Goal: Information Seeking & Learning: Find contact information

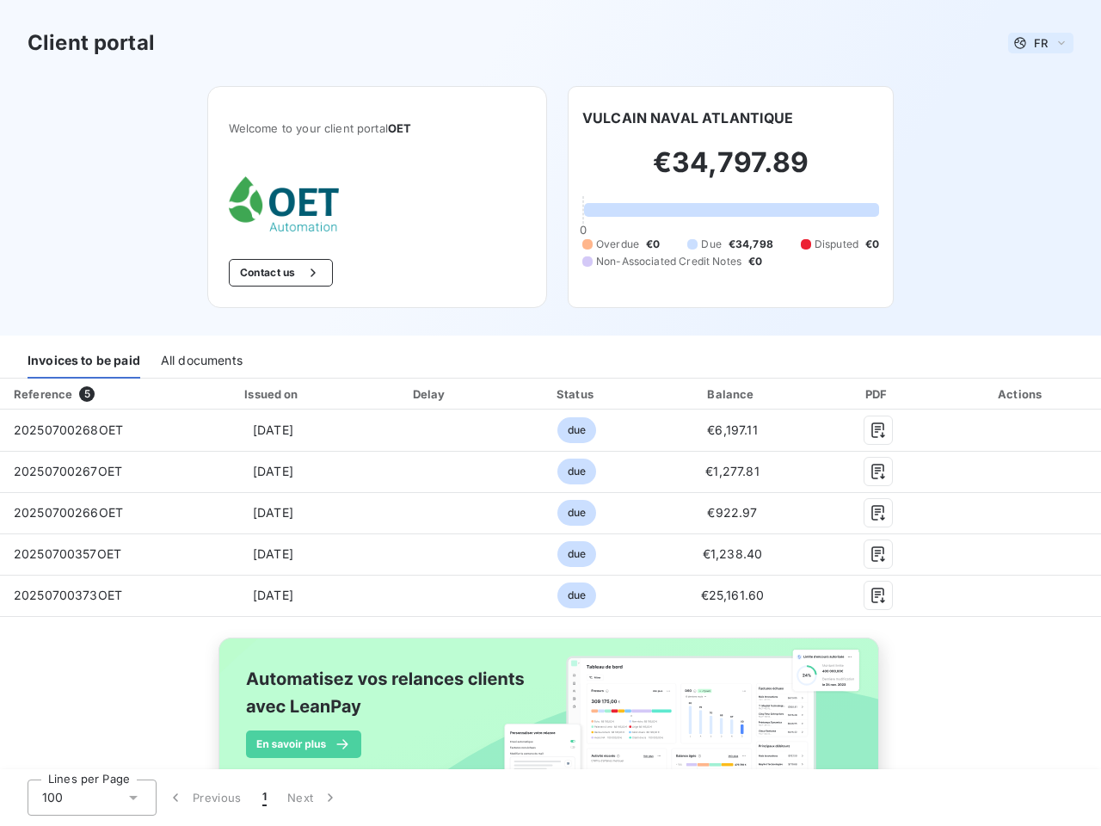
click at [1034, 43] on span "FR" at bounding box center [1041, 43] width 14 height 14
click at [271, 273] on button "Contact us" at bounding box center [281, 273] width 104 height 28
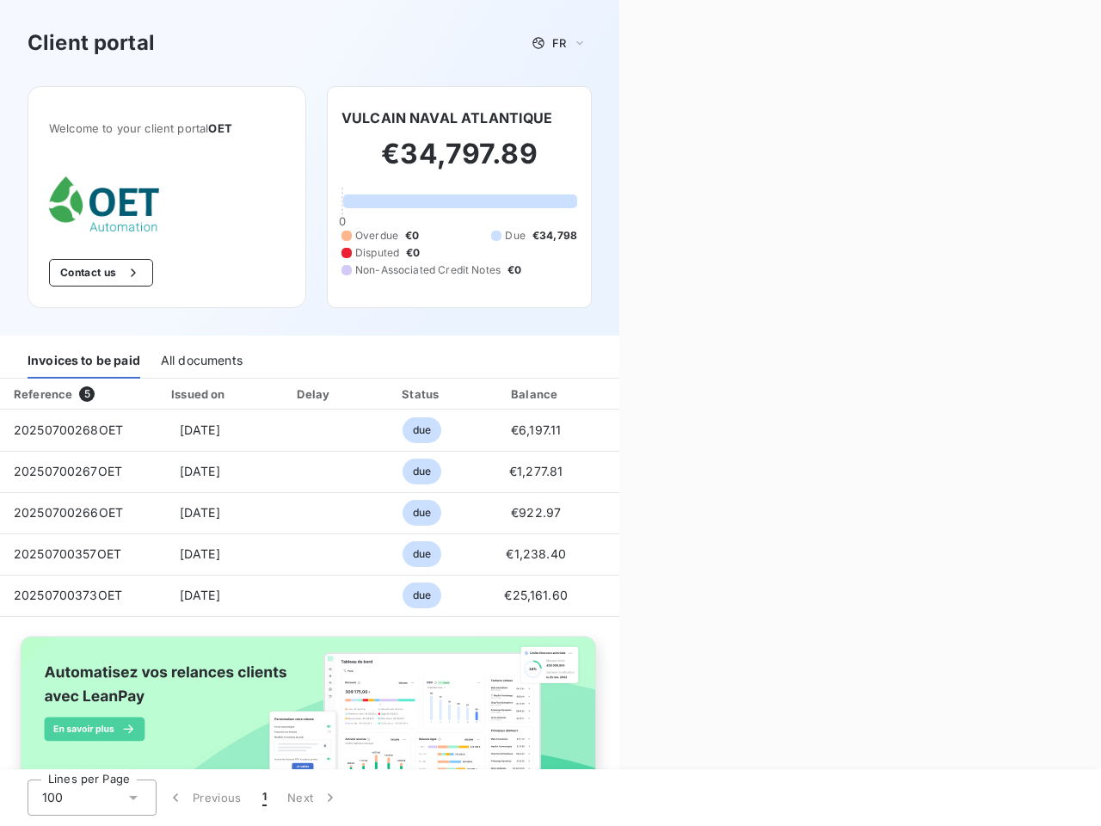
click at [680, 118] on div "Contact us Fill out the form below, and a member of our team will get back to y…" at bounding box center [860, 413] width 482 height 826
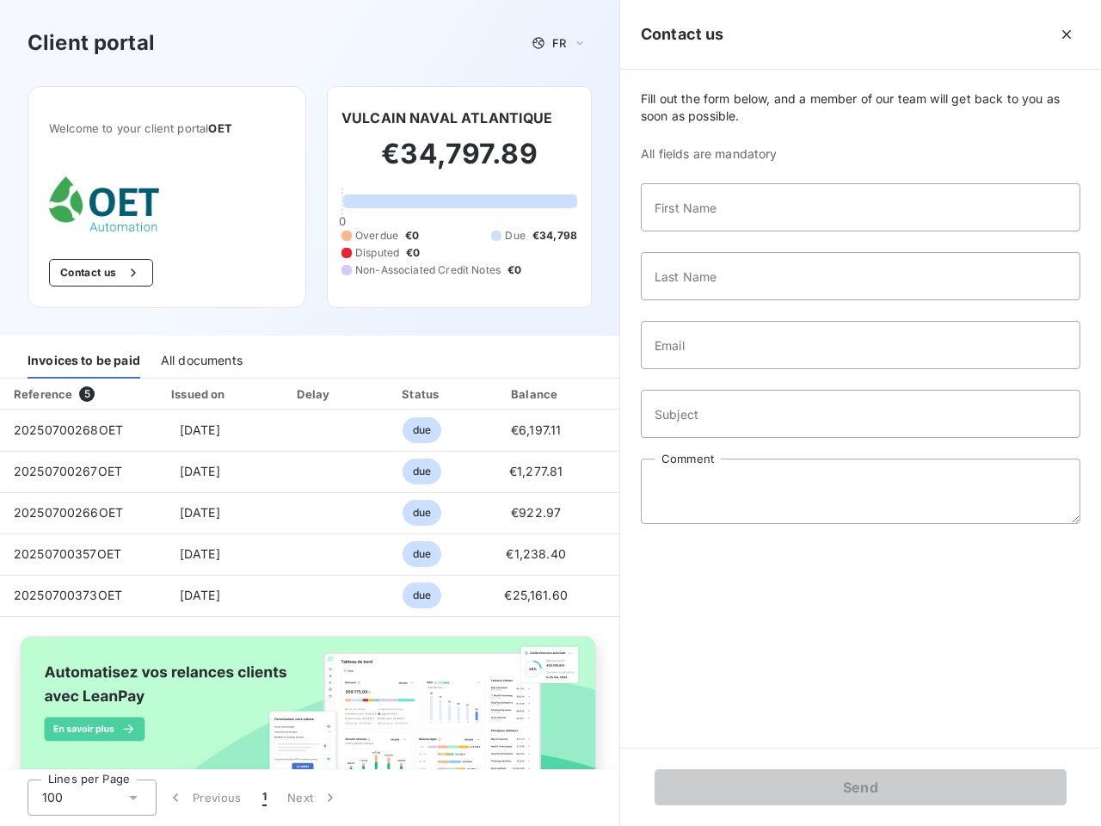
click at [83, 360] on div "Invoices to be paid" at bounding box center [84, 360] width 113 height 36
click at [200, 360] on div "All documents" at bounding box center [202, 360] width 82 height 36
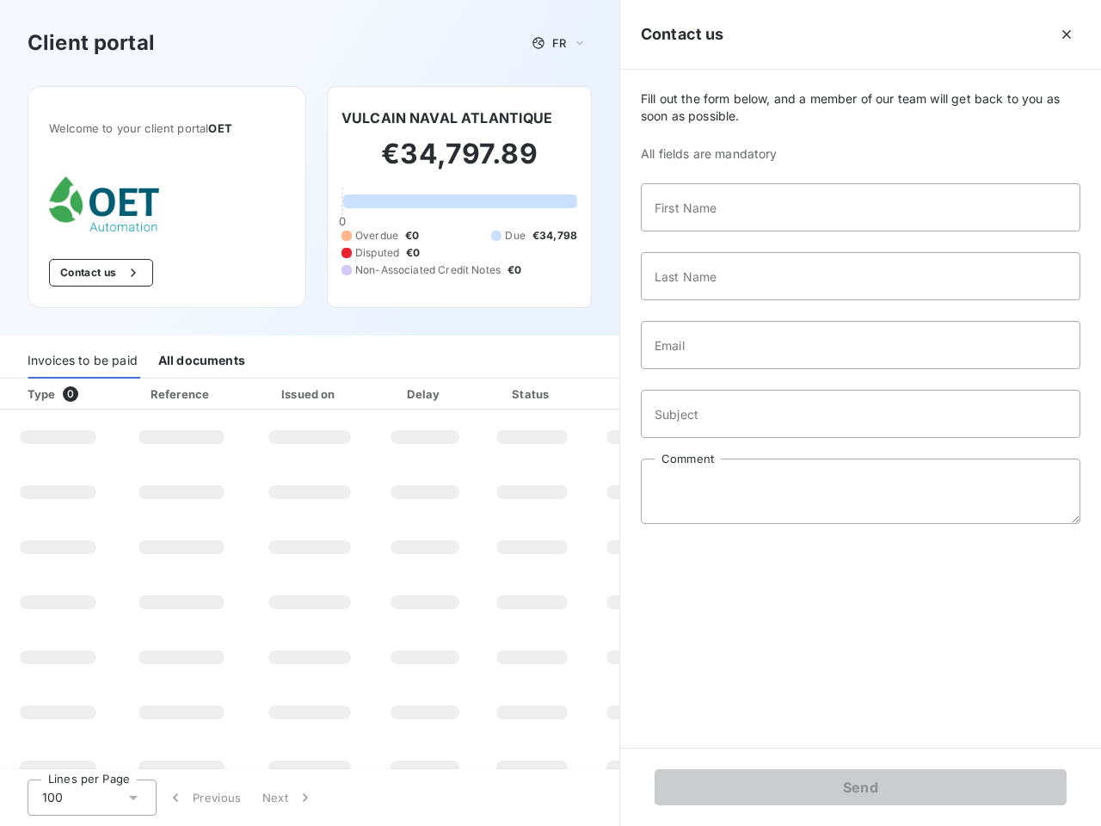
click at [92, 394] on div "Type 0" at bounding box center [64, 393] width 95 height 17
click at [269, 394] on div "Issued on" at bounding box center [309, 393] width 119 height 17
click at [425, 394] on div "Delay" at bounding box center [425, 393] width 98 height 17
click at [568, 394] on div at bounding box center [574, 393] width 17 height 17
click at [722, 394] on input "Subject" at bounding box center [860, 414] width 439 height 48
